Goal: Find specific page/section: Find specific page/section

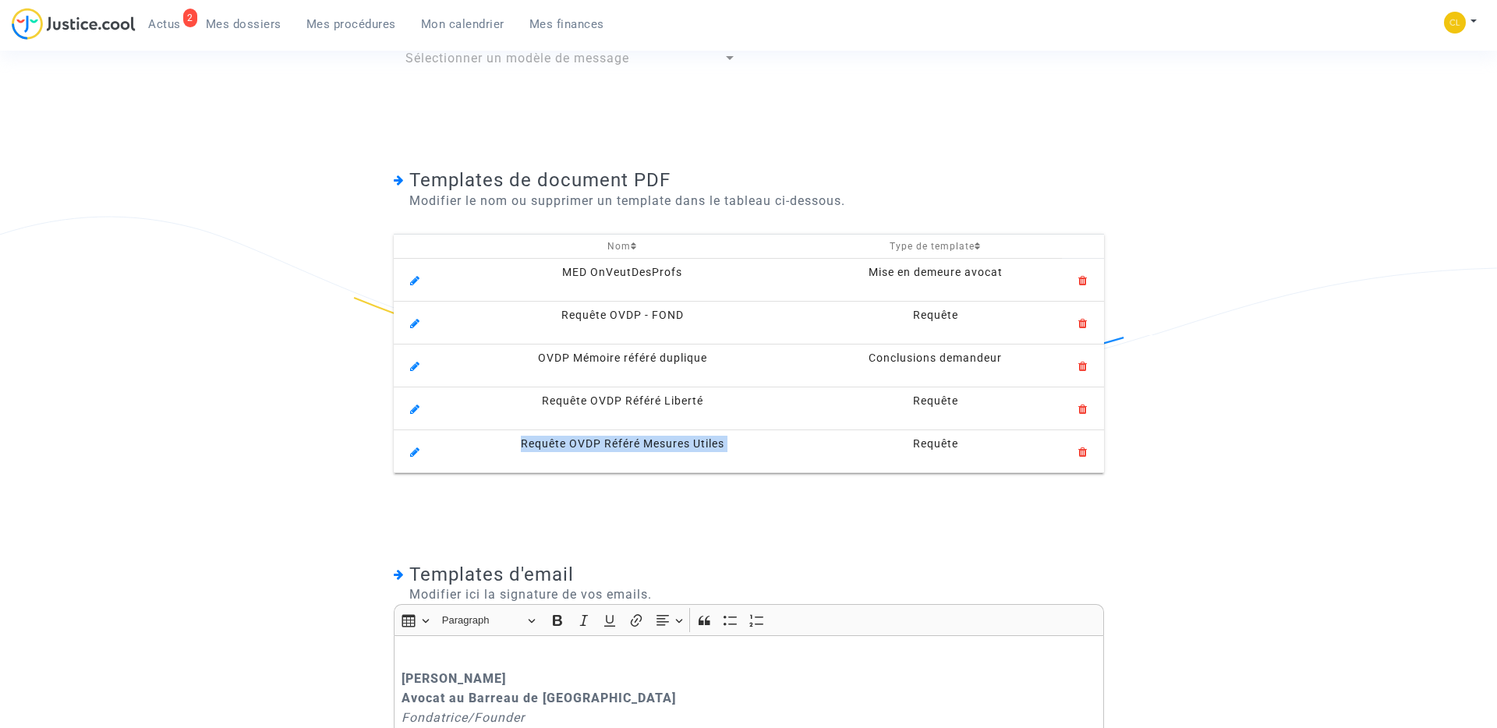
click at [341, 20] on span "Mes procédures" at bounding box center [351, 24] width 90 height 14
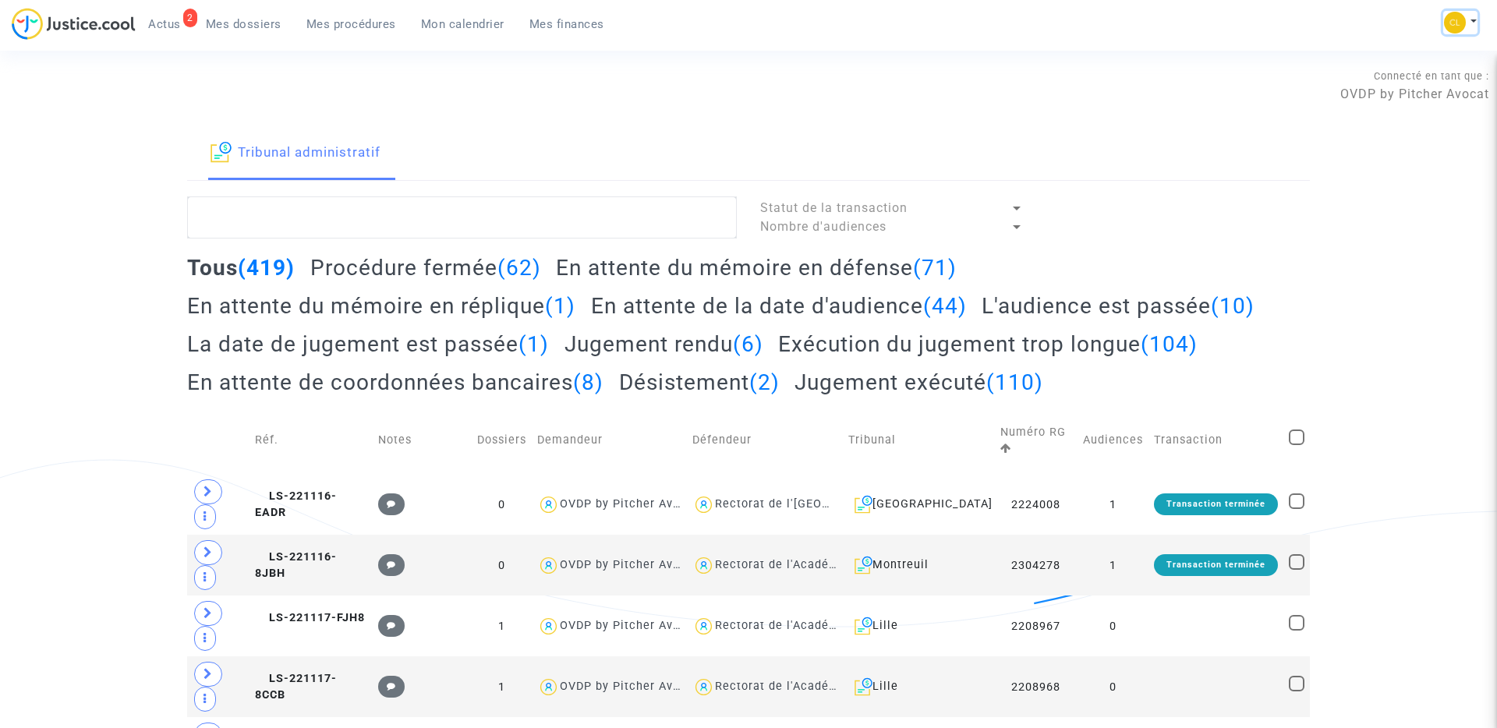
click at [1465, 21] on button at bounding box center [1460, 22] width 34 height 23
click at [1376, 82] on link "Changer de compte" at bounding box center [1397, 80] width 157 height 25
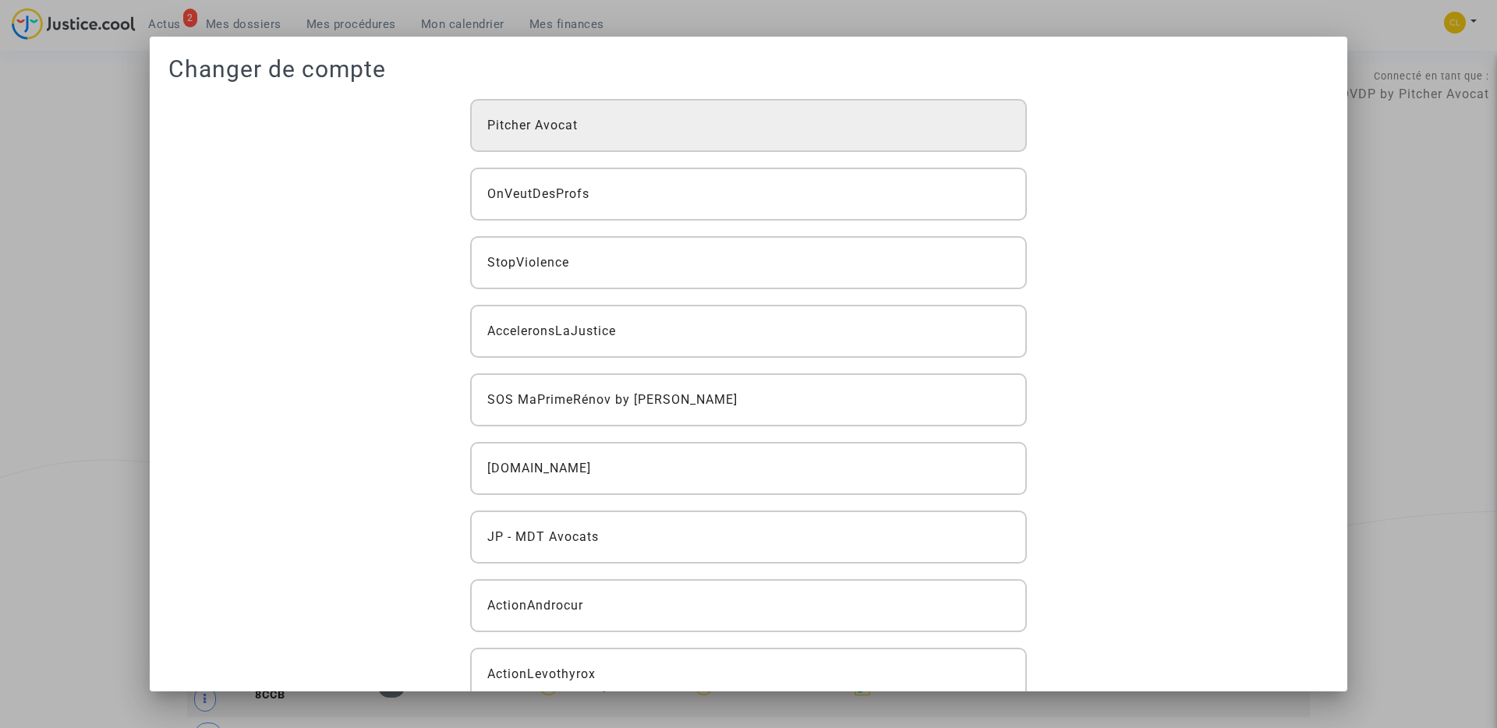
click at [763, 122] on div "Pitcher Avocat" at bounding box center [748, 125] width 557 height 53
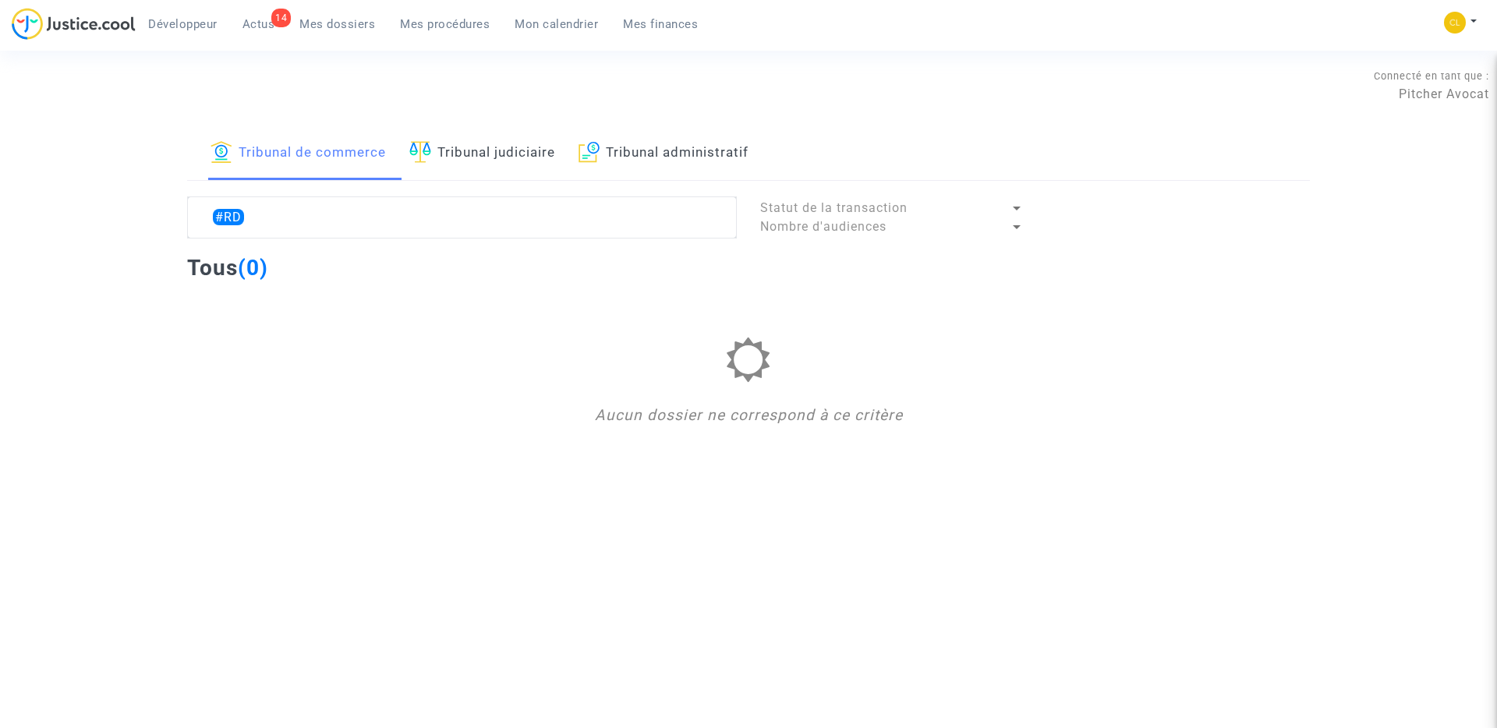
type textarea "#RDV"
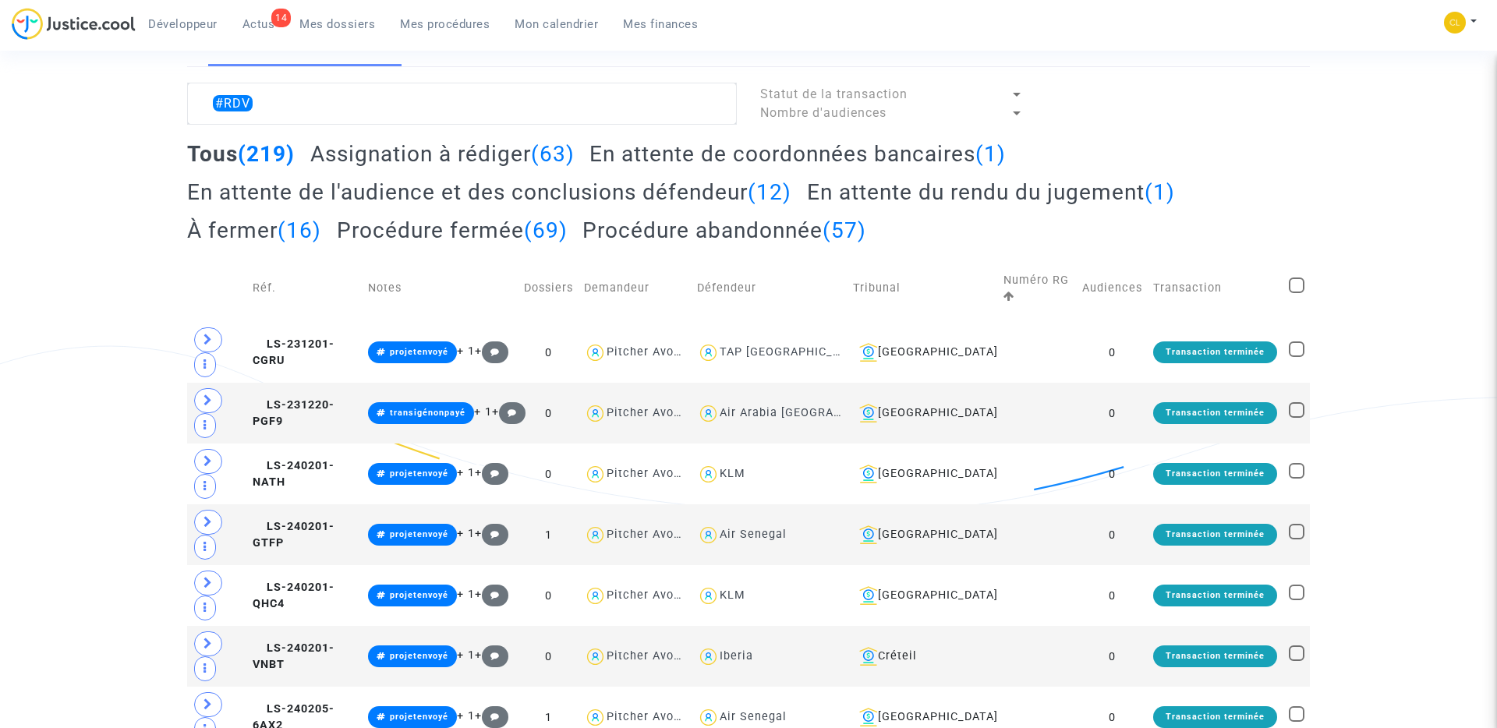
scroll to position [127, 0]
